Goal: Check status: Check status

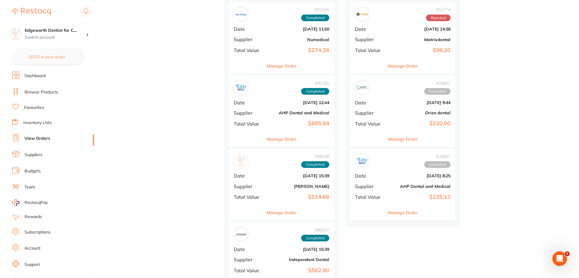
scroll to position [272, 0]
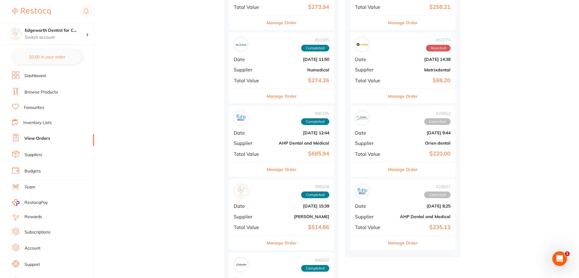
click at [292, 89] on div "Manage Order" at bounding box center [281, 96] width 105 height 15
click at [291, 90] on section at bounding box center [289, 139] width 579 height 278
click at [276, 101] on button "Manage Order" at bounding box center [281, 96] width 30 height 15
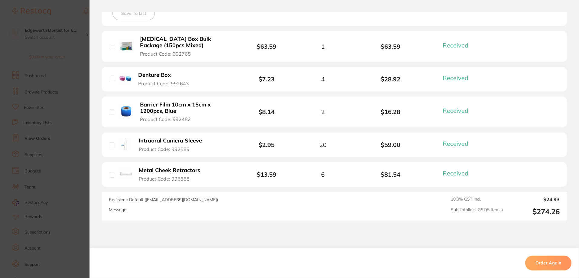
scroll to position [151, 0]
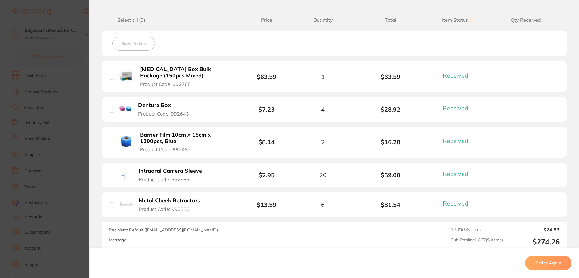
click at [75, 62] on section "Order ID: Restocq- 91505 Order Information 5 Received Completed Order Order Dat…" at bounding box center [289, 139] width 579 height 278
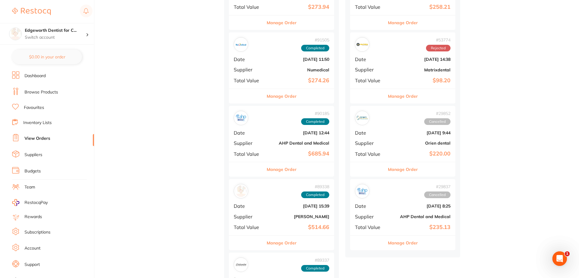
click at [292, 169] on button "Manage Order" at bounding box center [281, 169] width 30 height 15
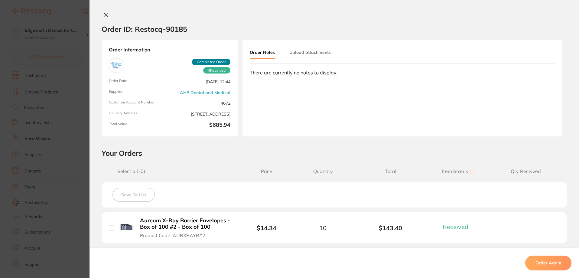
click at [104, 19] on div "Order ID: Restocq- 90185" at bounding box center [144, 28] width 85 height 21
click at [108, 15] on button at bounding box center [106, 15] width 8 height 6
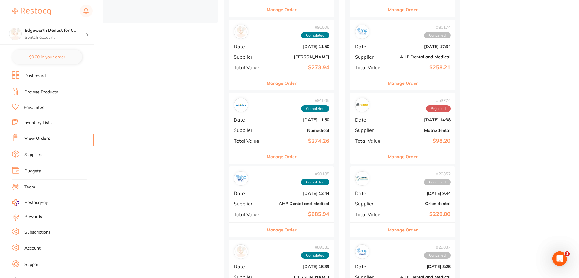
scroll to position [181, 0]
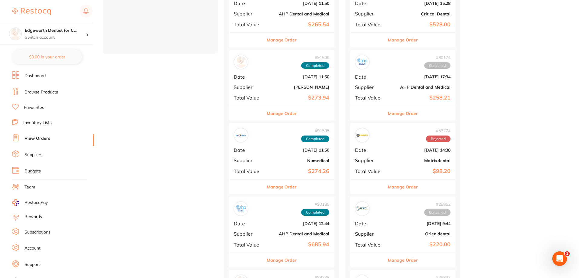
click at [277, 38] on button "Manage Order" at bounding box center [281, 40] width 30 height 15
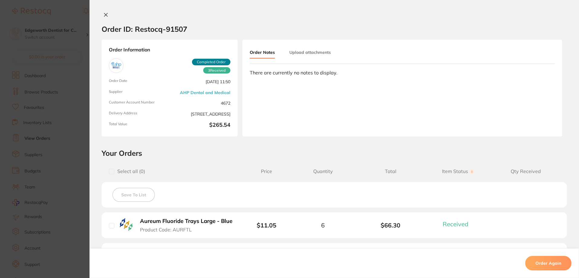
click at [105, 11] on div "Order ID: Restocq- 91507 Order Information 3 Received Completed Order Order Dat…" at bounding box center [333, 139] width 489 height 278
drag, startPoint x: 108, startPoint y: 16, endPoint x: 140, endPoint y: 27, distance: 35.0
click at [108, 16] on button at bounding box center [106, 15] width 8 height 6
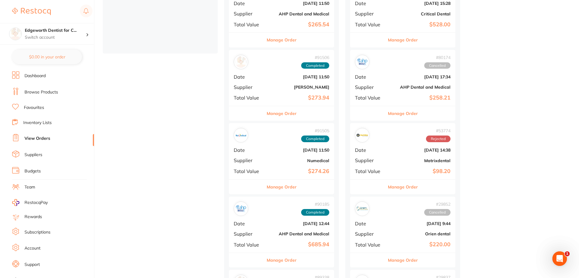
scroll to position [211, 0]
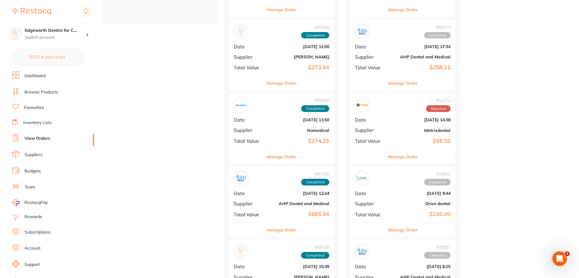
click at [280, 230] on button "Manage Order" at bounding box center [281, 229] width 30 height 15
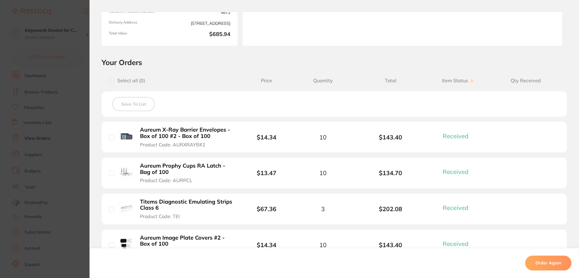
scroll to position [197, 0]
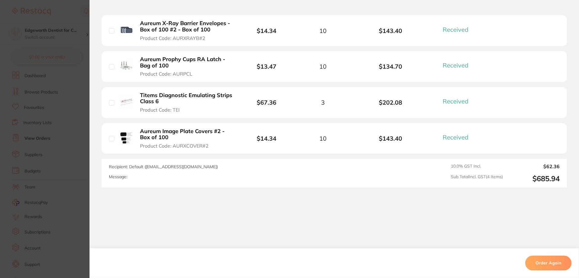
click at [65, 137] on section "Order ID: Restocq- 90185 Order Information 4 Received Completed Order Order Dat…" at bounding box center [289, 139] width 579 height 278
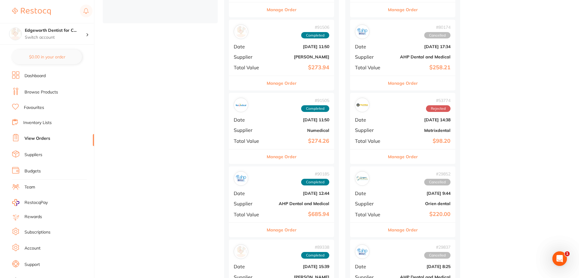
scroll to position [181, 0]
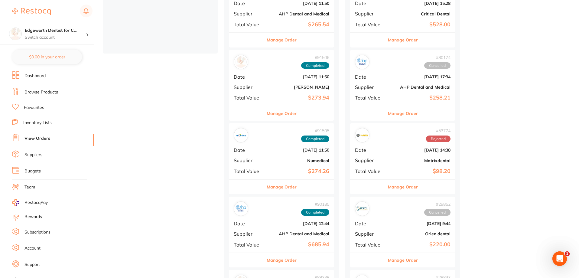
click at [299, 111] on div "Manage Order" at bounding box center [281, 113] width 105 height 15
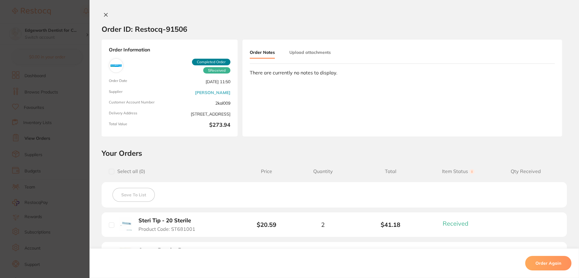
click at [291, 115] on div "Order Notes Upload attachments There are currently no notes to display." at bounding box center [401, 88] width 319 height 97
click at [105, 15] on icon at bounding box center [105, 14] width 5 height 5
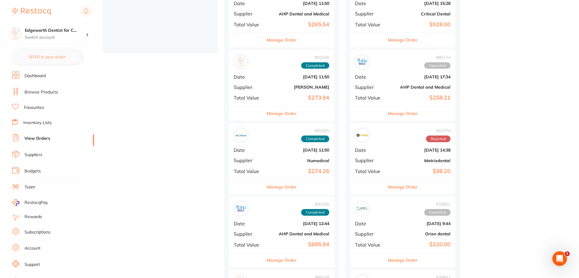
click at [290, 115] on button "Manage Order" at bounding box center [281, 113] width 30 height 15
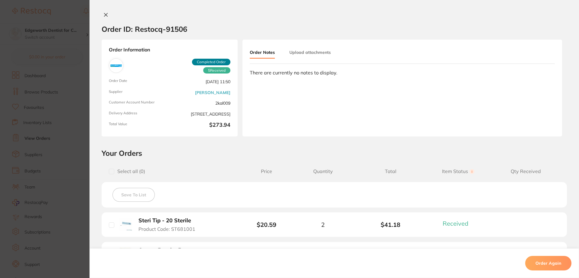
click at [104, 15] on icon at bounding box center [105, 14] width 3 height 3
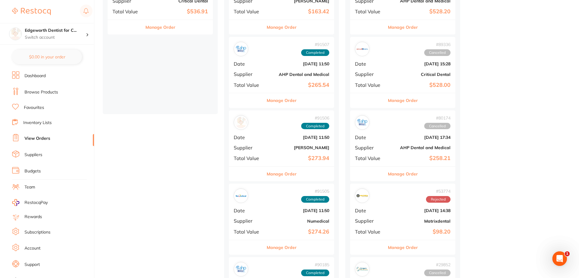
click at [288, 103] on button "Manage Order" at bounding box center [281, 100] width 30 height 15
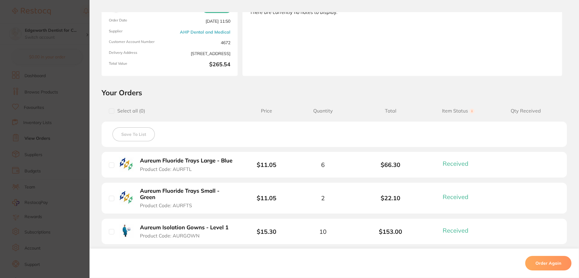
scroll to position [121, 0]
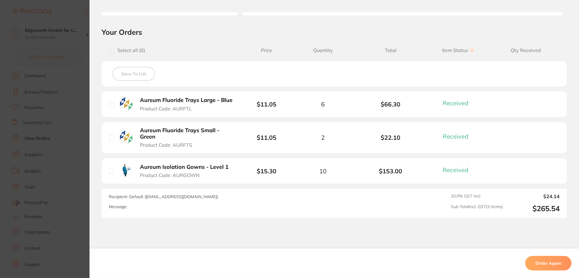
click at [60, 113] on section "Order ID: Restocq- 91507 Order Information 3 Received Completed Order Order Dat…" at bounding box center [289, 139] width 579 height 278
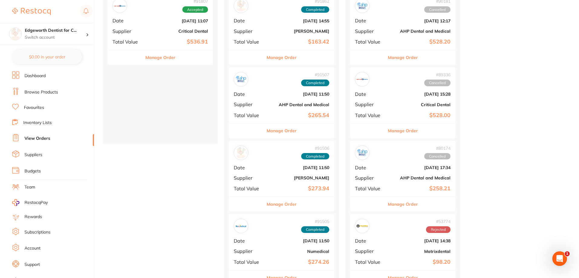
scroll to position [60, 0]
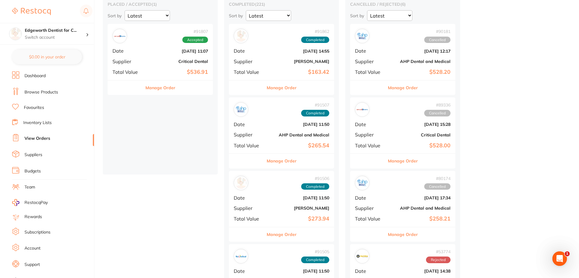
click at [287, 90] on button "Manage Order" at bounding box center [281, 87] width 30 height 15
